Goal: Information Seeking & Learning: Learn about a topic

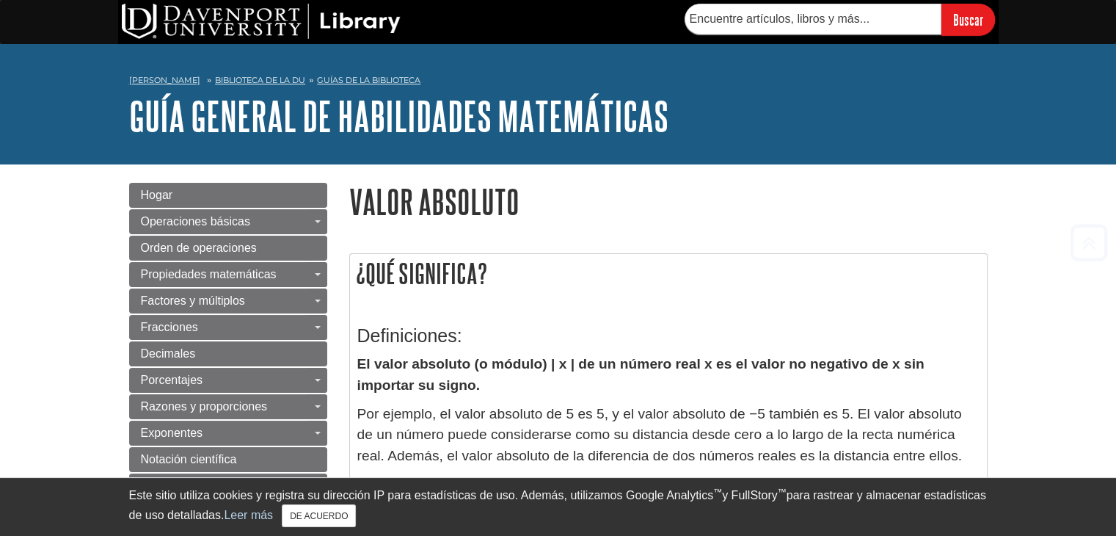
scroll to position [468, 0]
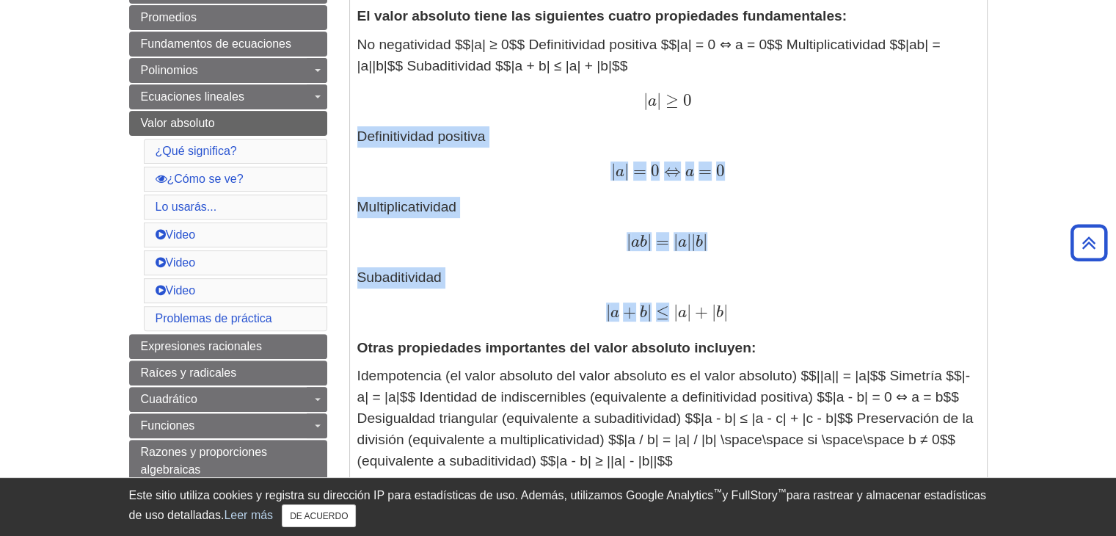
drag, startPoint x: 356, startPoint y: 134, endPoint x: 671, endPoint y: 319, distance: 366.1
click at [671, 319] on p "No negatividad $$|a| ≥ 0$$ Definitividad positiva $$|a| = 0 ⇔ a = 0$$ Multiplic…" at bounding box center [668, 178] width 622 height 288
click at [555, 174] on div "| a | = 0 ⇔ a = 0 | a | = 0 ⇔ a = 0" at bounding box center [668, 171] width 622 height 21
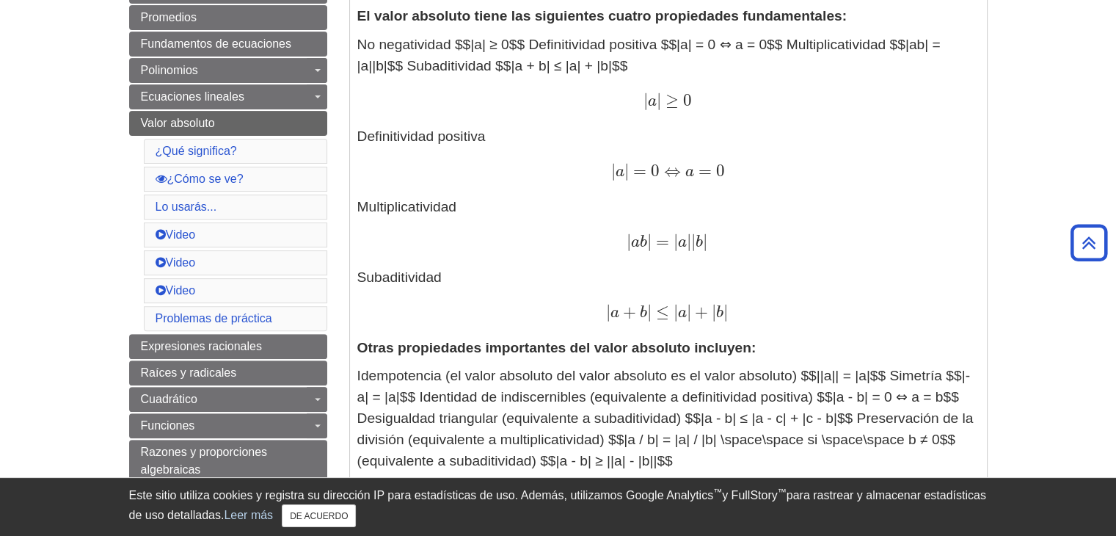
drag, startPoint x: 376, startPoint y: 95, endPoint x: 770, endPoint y: 307, distance: 448.1
click at [770, 307] on p "No negatividad $$|a| ≥ 0$$ Definitividad positiva $$|a| = 0 ⇔ a = 0$$ Multiplic…" at bounding box center [668, 178] width 622 height 288
click at [728, 307] on font "|" at bounding box center [725, 312] width 4 height 20
drag, startPoint x: 540, startPoint y: 95, endPoint x: 770, endPoint y: 312, distance: 316.1
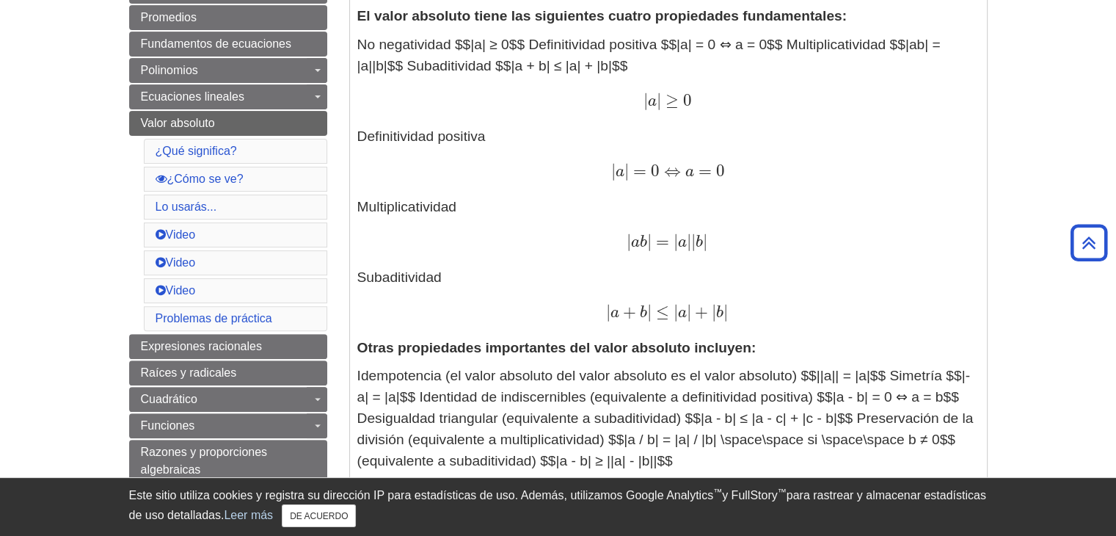
click at [770, 312] on p "No negatividad $$|a| ≥ 0$$ Definitividad positiva $$|a| = 0 ⇔ a = 0$$ Multiplic…" at bounding box center [668, 178] width 622 height 288
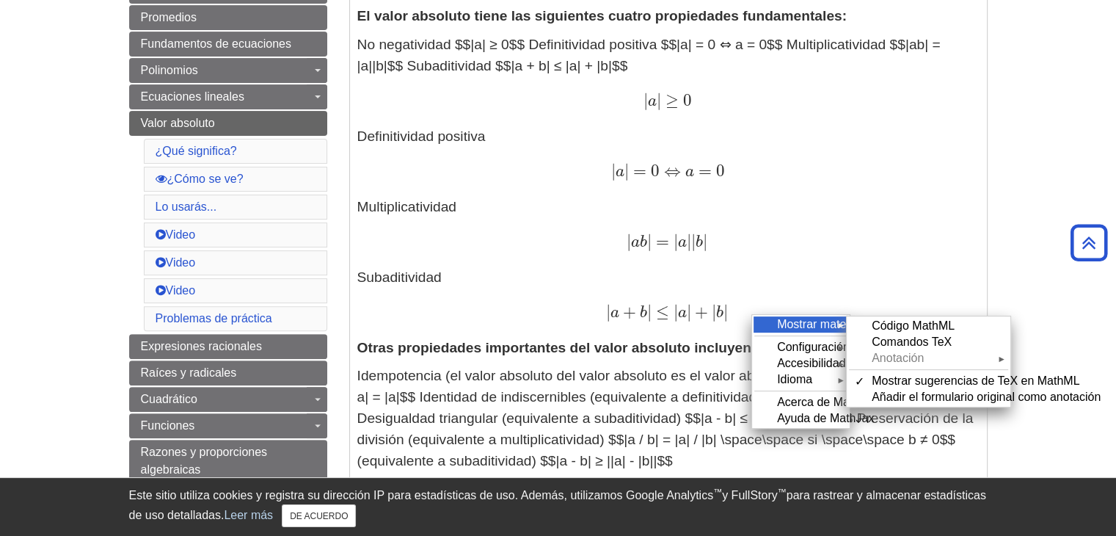
copy p "| a | ≥ 0 | a | ≥ 0 Definitividad positiva | a | = 0 ⇔ a = 0 | a | = 0 ⇔ a = 0 …"
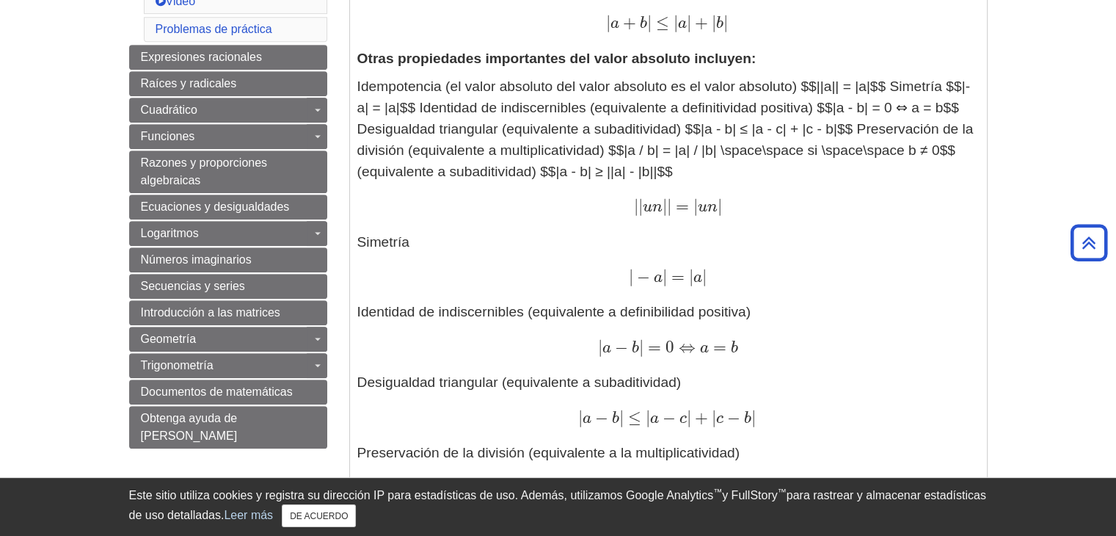
scroll to position [761, 0]
